Goal: Transaction & Acquisition: Purchase product/service

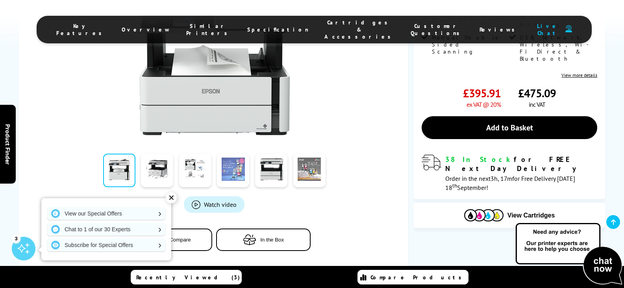
scroll to position [197, 0]
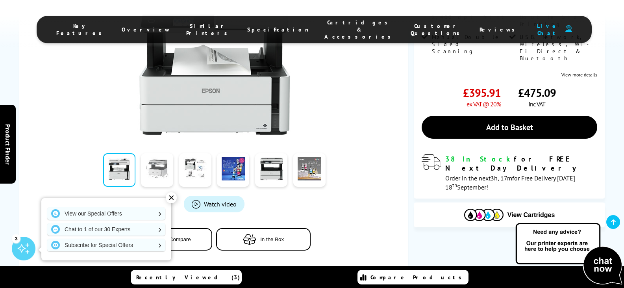
click at [160, 170] on link at bounding box center [157, 169] width 32 height 33
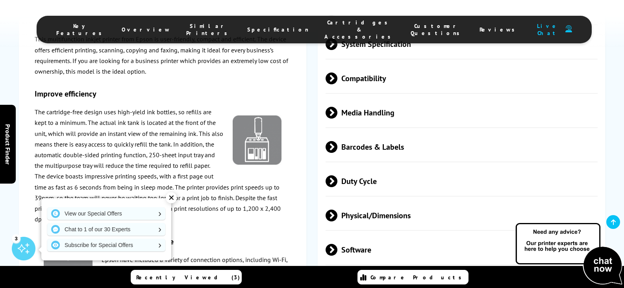
scroll to position [1339, 0]
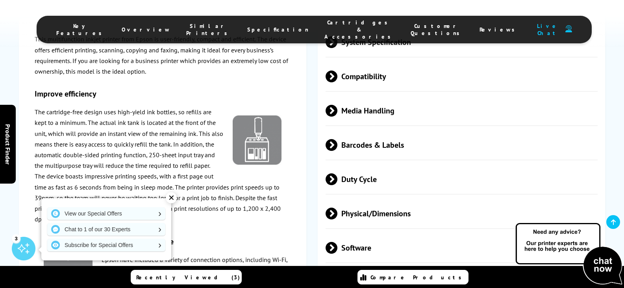
click at [338, 174] on span at bounding box center [338, 179] width 0 height 12
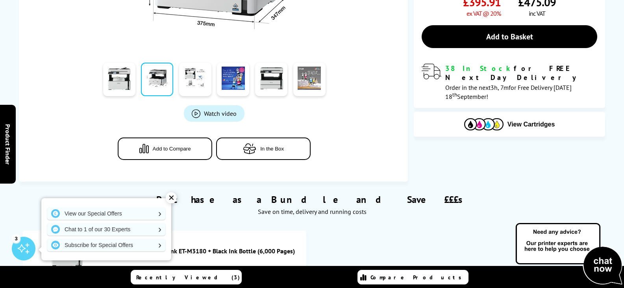
scroll to position [0, 0]
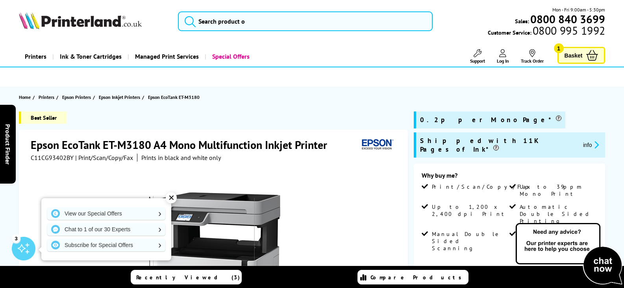
drag, startPoint x: 398, startPoint y: 195, endPoint x: 388, endPoint y: 91, distance: 103.7
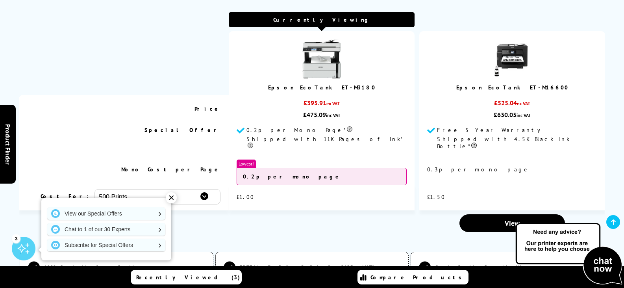
scroll to position [1969, 0]
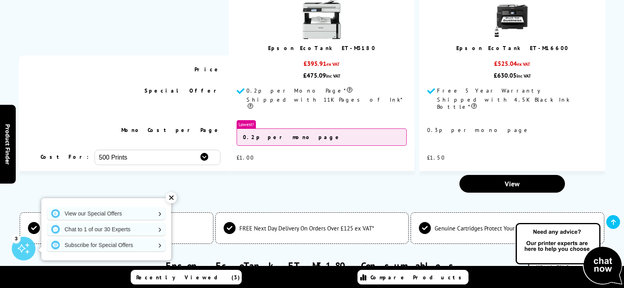
click at [204, 150] on select "500 Prints 1000 Prints 2000 Prints" at bounding box center [158, 157] width 126 height 15
select select "2000"
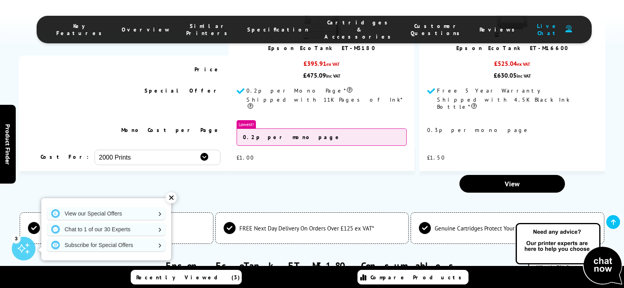
click at [95, 150] on select "500 Prints 1000 Prints 2000 Prints" at bounding box center [158, 157] width 126 height 15
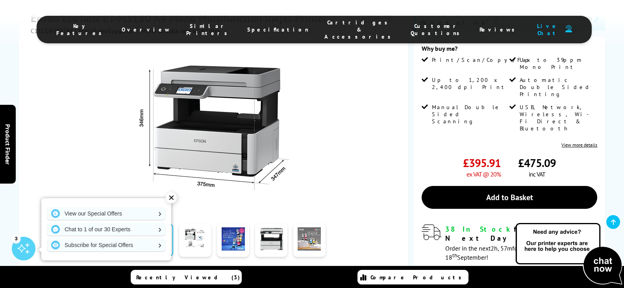
scroll to position [118, 0]
